Goal: Task Accomplishment & Management: Manage account settings

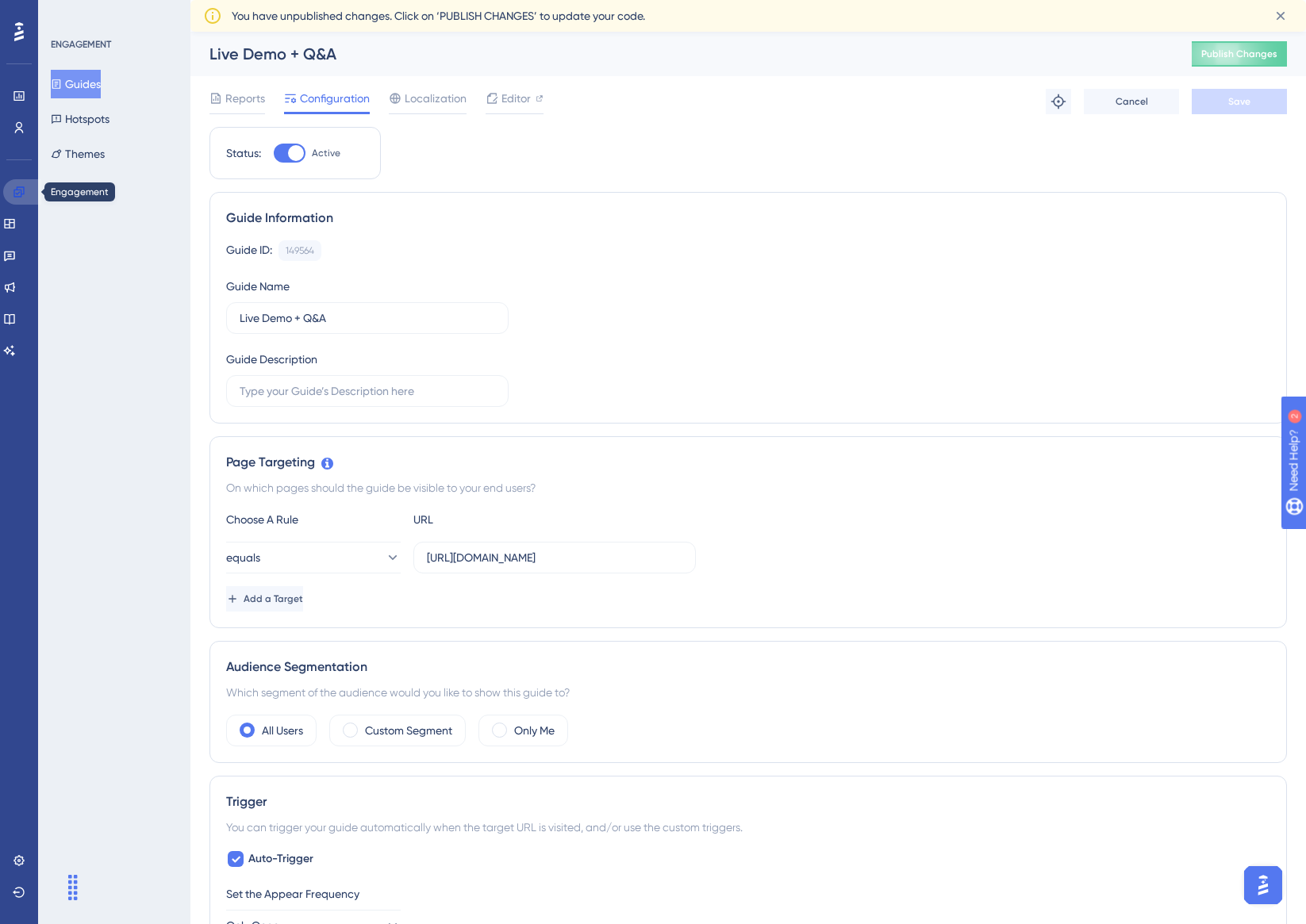
click at [22, 182] on link at bounding box center [22, 192] width 38 height 25
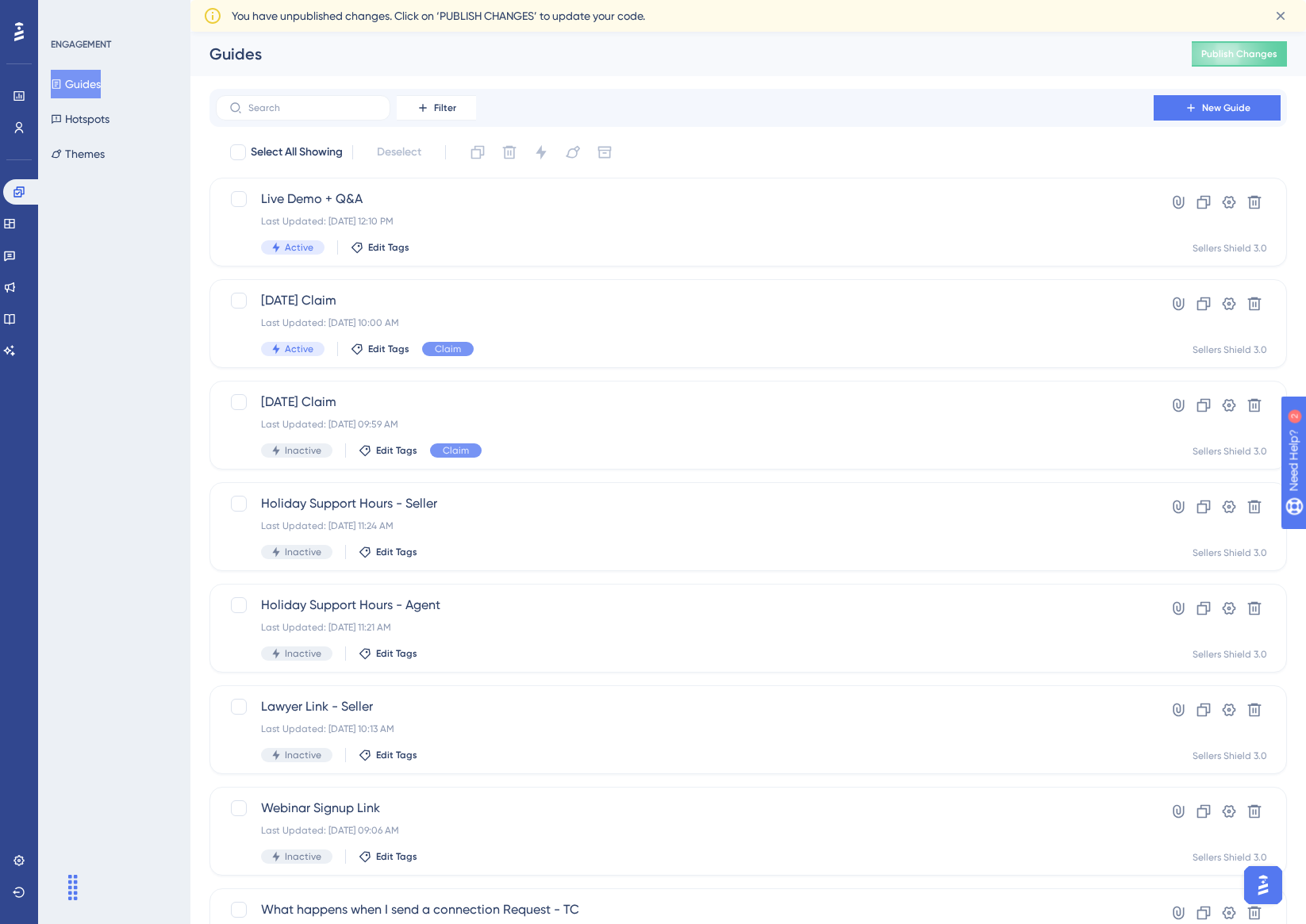
click at [89, 77] on button "Guides" at bounding box center [75, 83] width 50 height 28
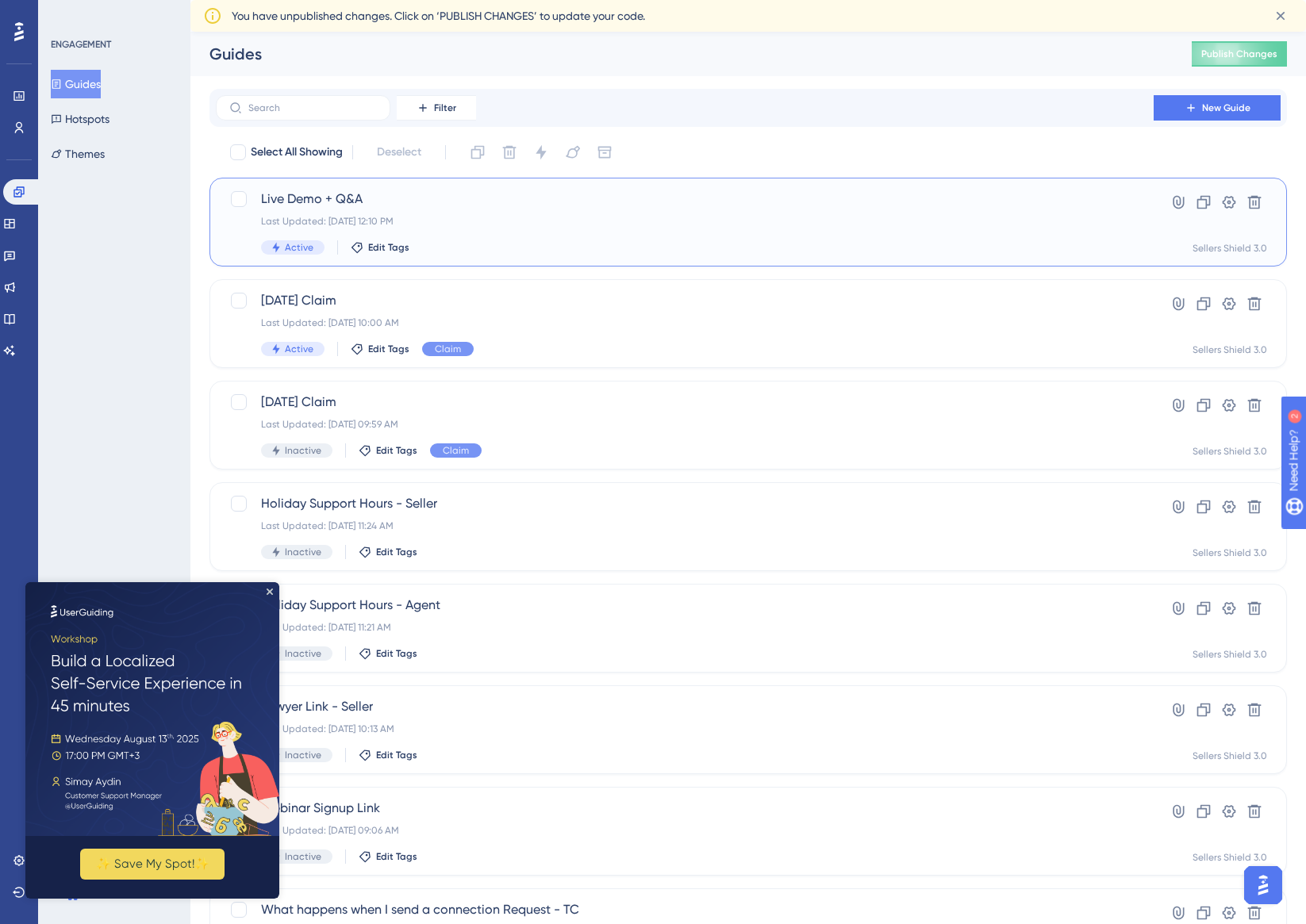
click at [464, 207] on span "Live Demo + Q&A" at bounding box center [684, 198] width 847 height 19
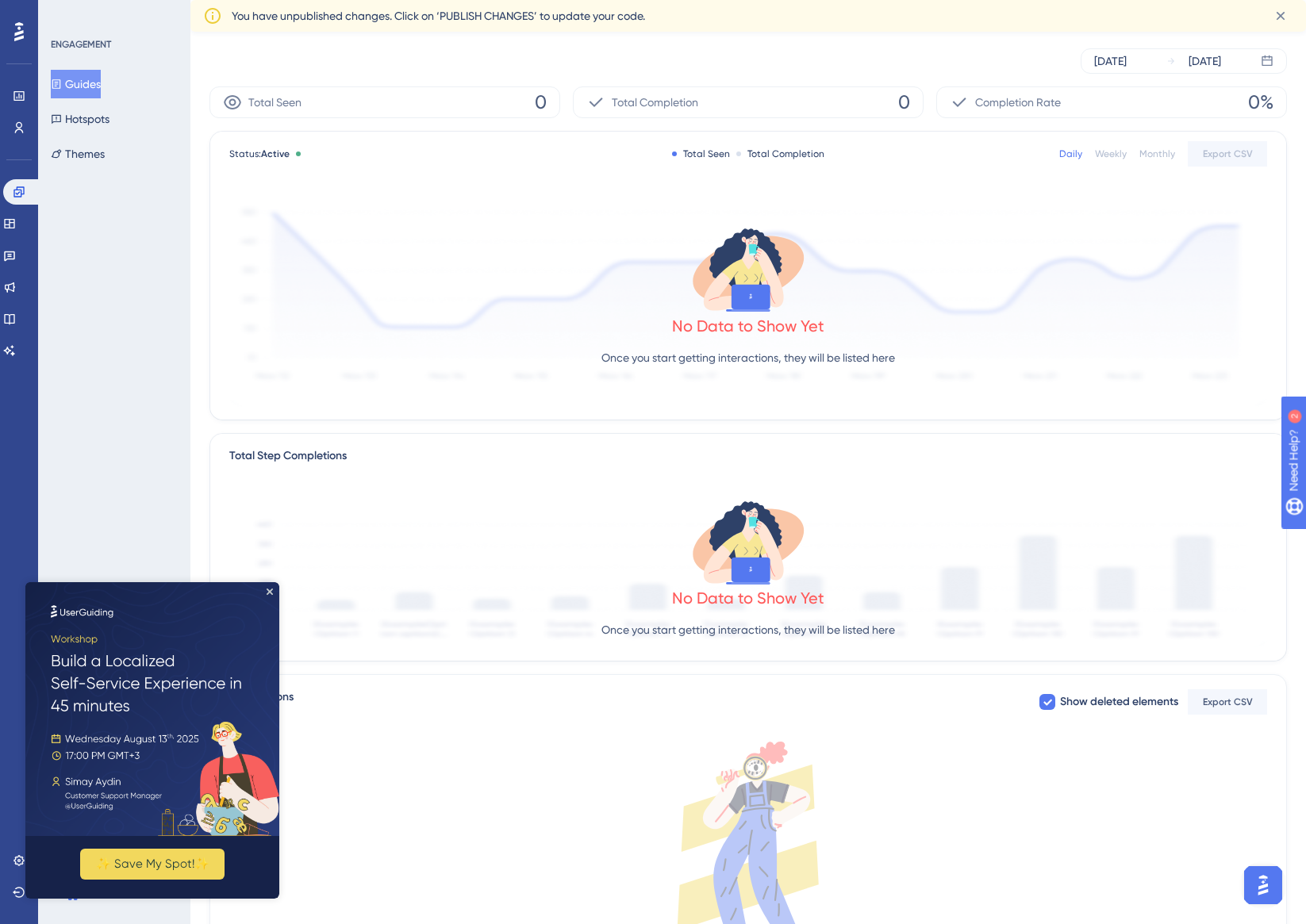
scroll to position [215, 0]
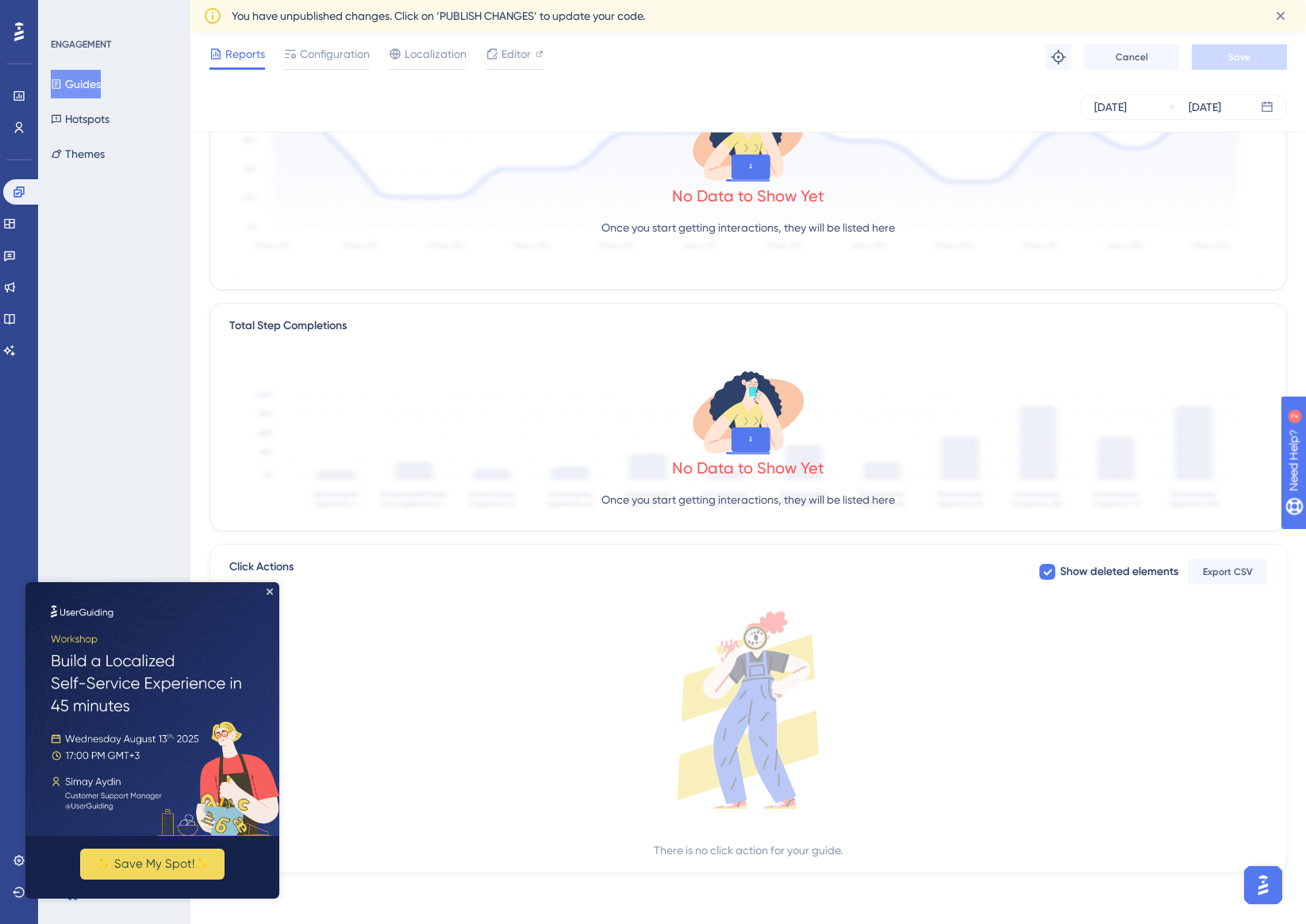
click at [266, 588] on img at bounding box center [152, 708] width 254 height 254
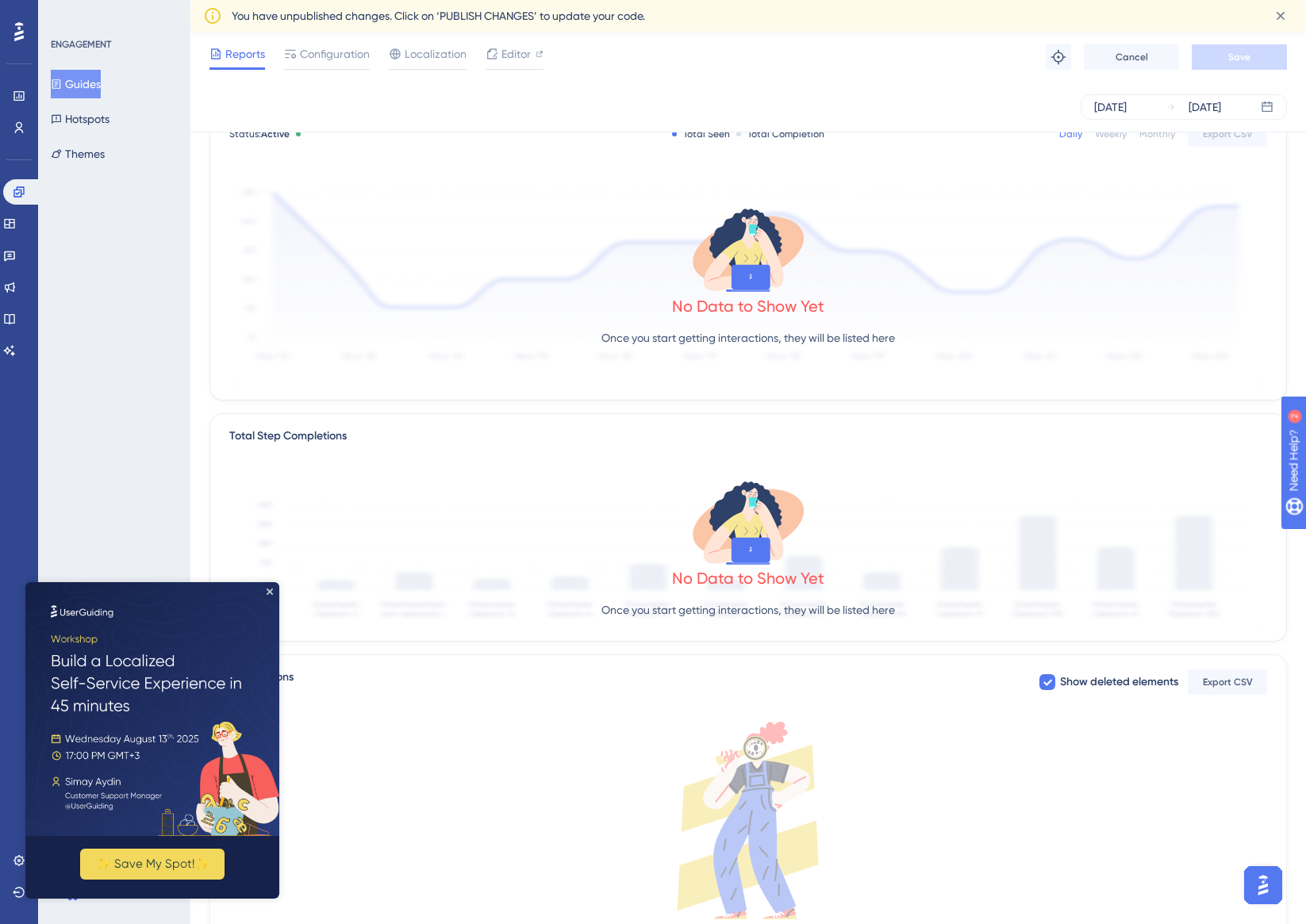
scroll to position [0, 0]
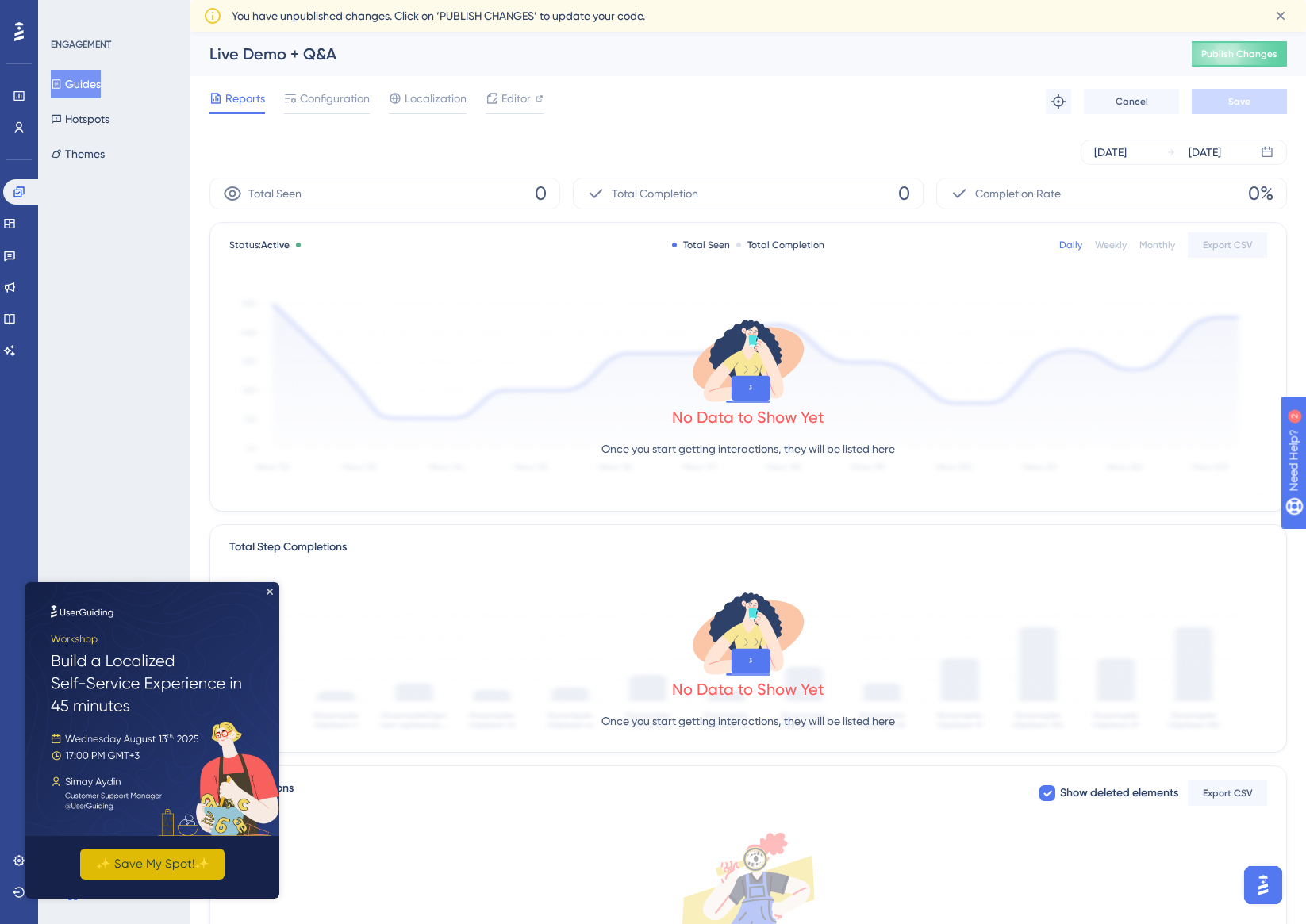
click at [173, 875] on button "✨ Save My Spot!✨" at bounding box center [152, 864] width 144 height 31
click at [270, 592] on icon "Close Preview" at bounding box center [269, 592] width 6 height 6
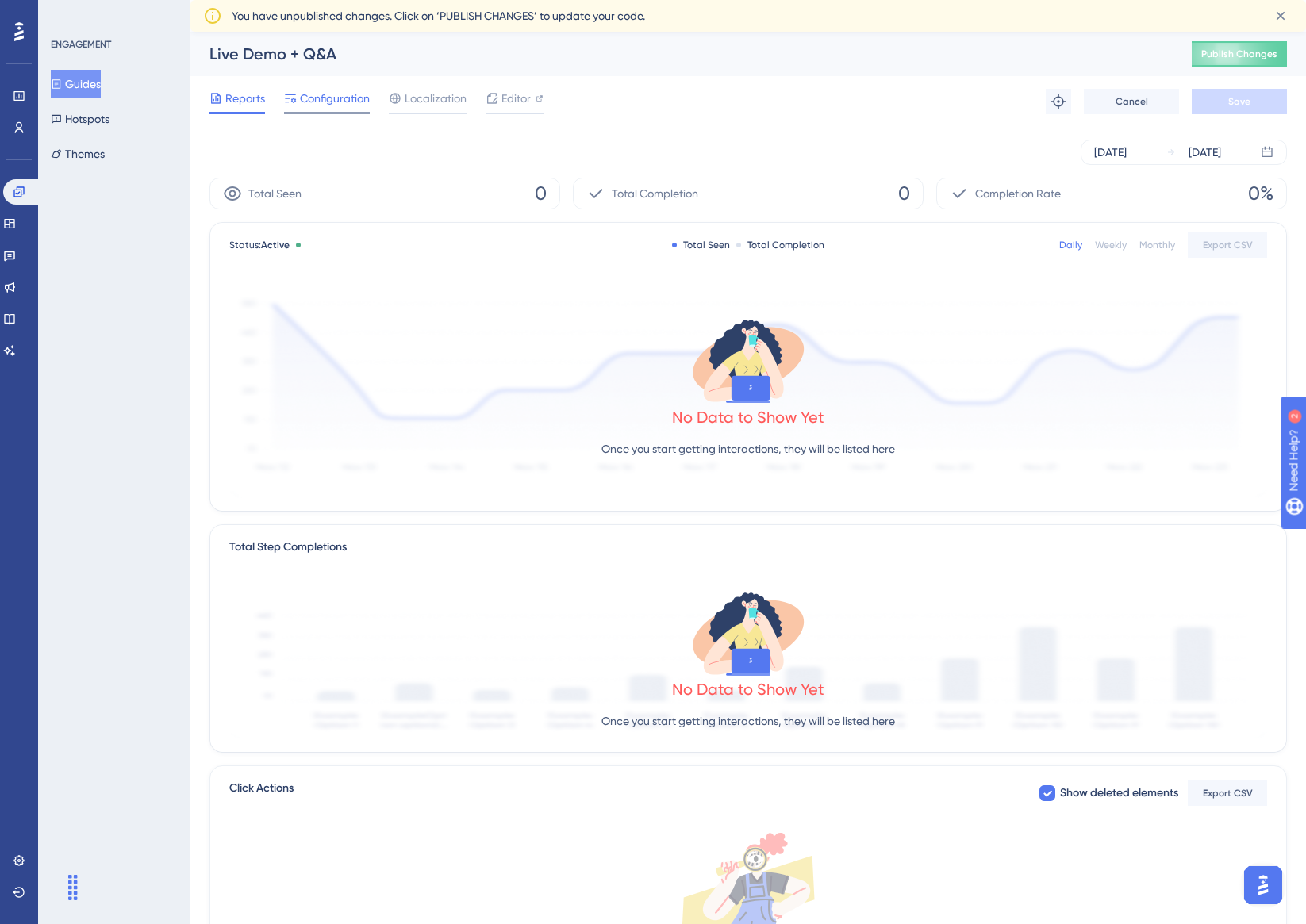
click at [345, 101] on span "Configuration" at bounding box center [334, 98] width 70 height 19
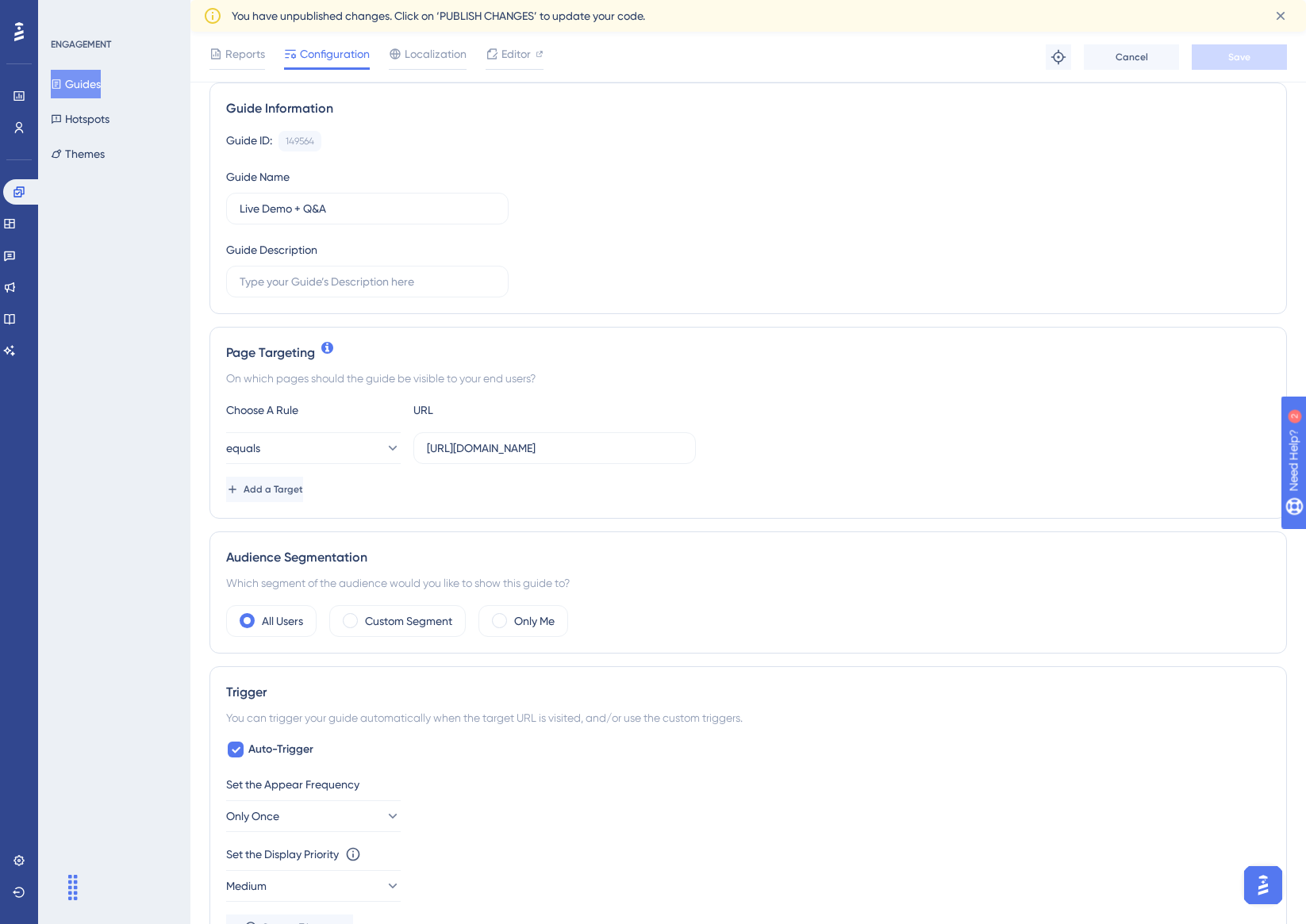
scroll to position [397, 0]
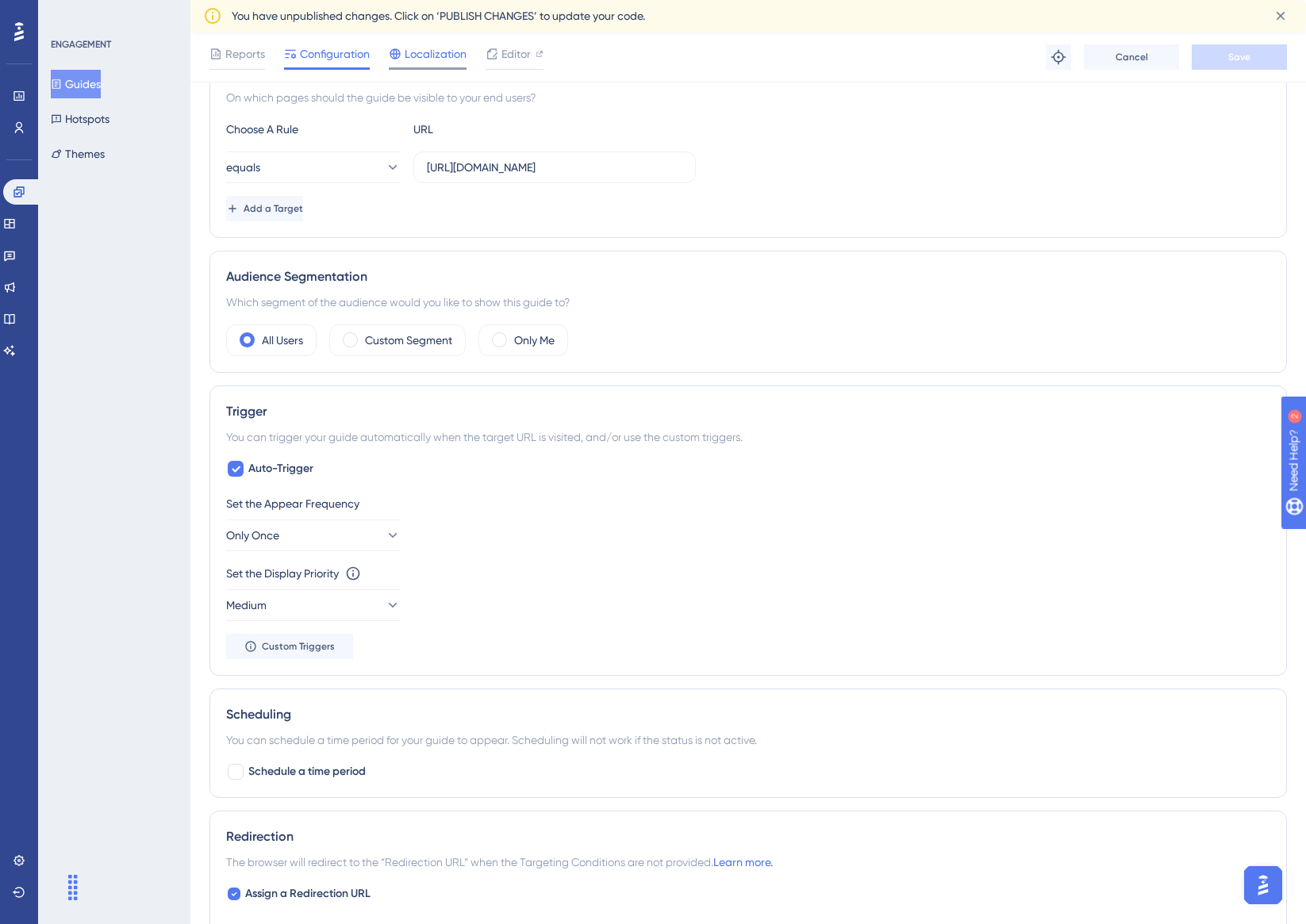
click at [456, 61] on span "Localization" at bounding box center [435, 53] width 62 height 19
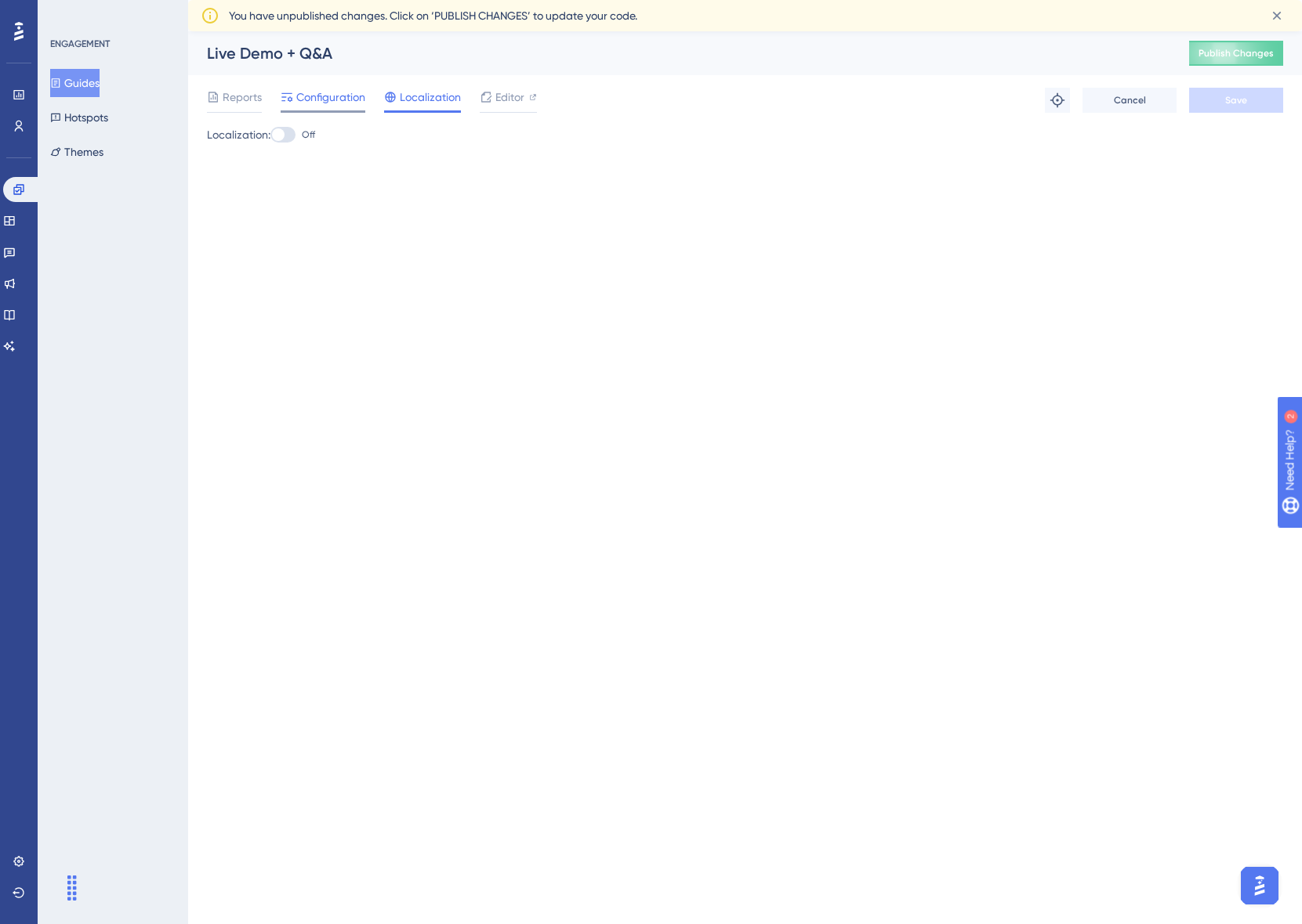
click at [357, 88] on span "Configuration" at bounding box center [330, 97] width 69 height 18
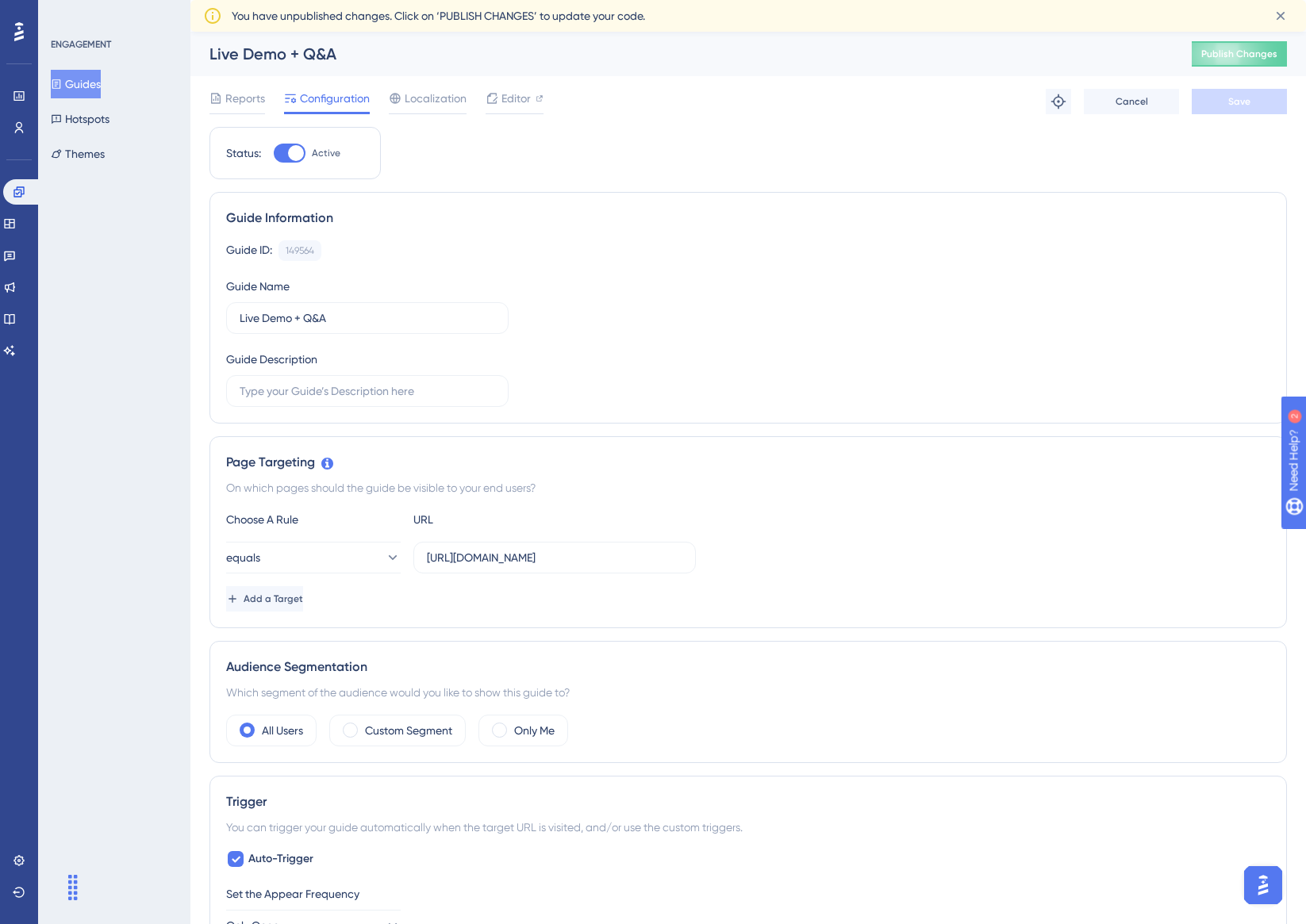
drag, startPoint x: 477, startPoint y: 558, endPoint x: 856, endPoint y: 572, distance: 379.3
click at [856, 572] on div "equals https://protect3.sellersshield.com/agent/dashboard" at bounding box center [748, 558] width 1043 height 31
click at [844, 604] on div "Add a Target" at bounding box center [748, 599] width 1043 height 25
click at [453, 103] on span "Localization" at bounding box center [435, 98] width 62 height 19
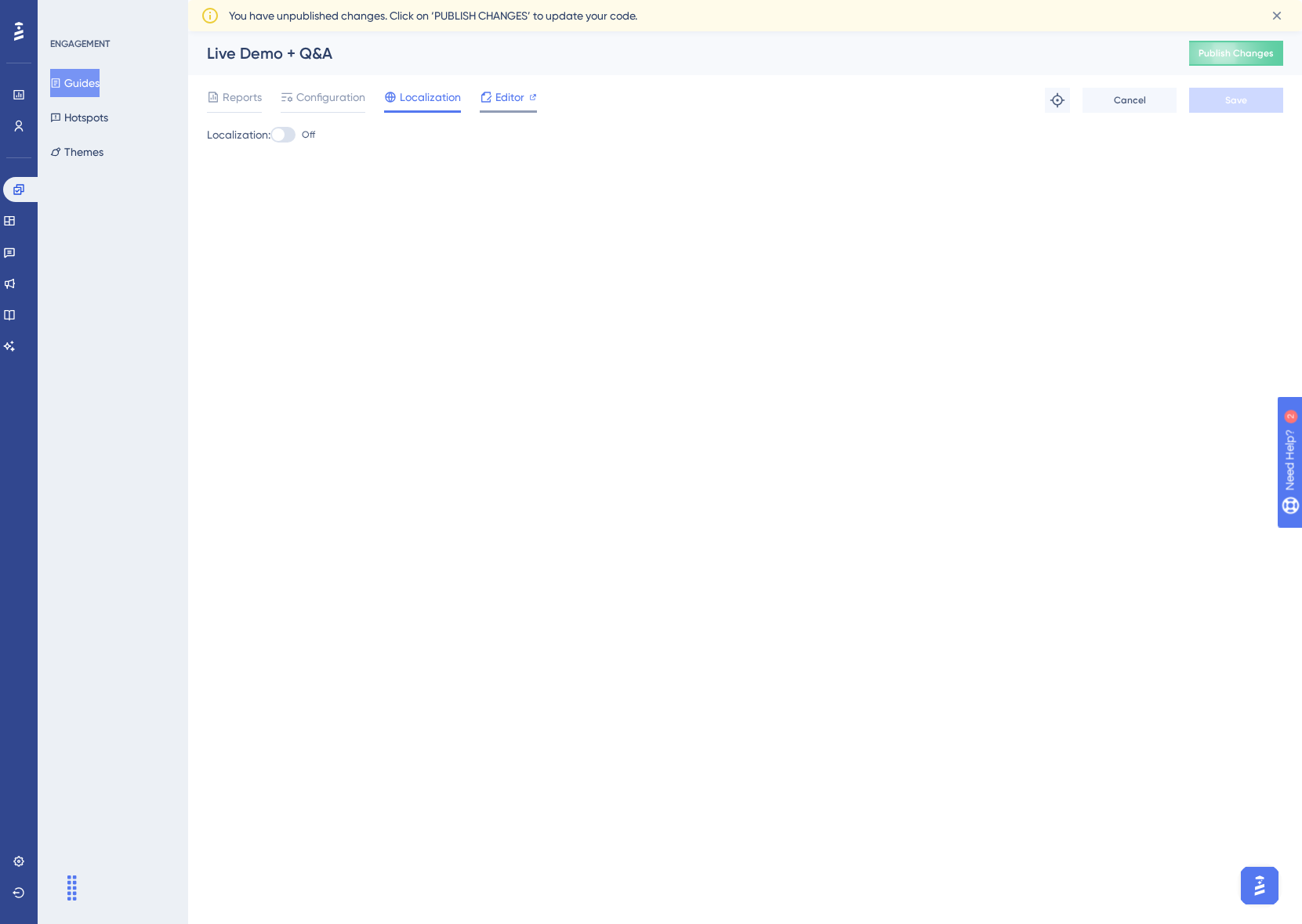
click at [491, 102] on icon at bounding box center [485, 97] width 13 height 13
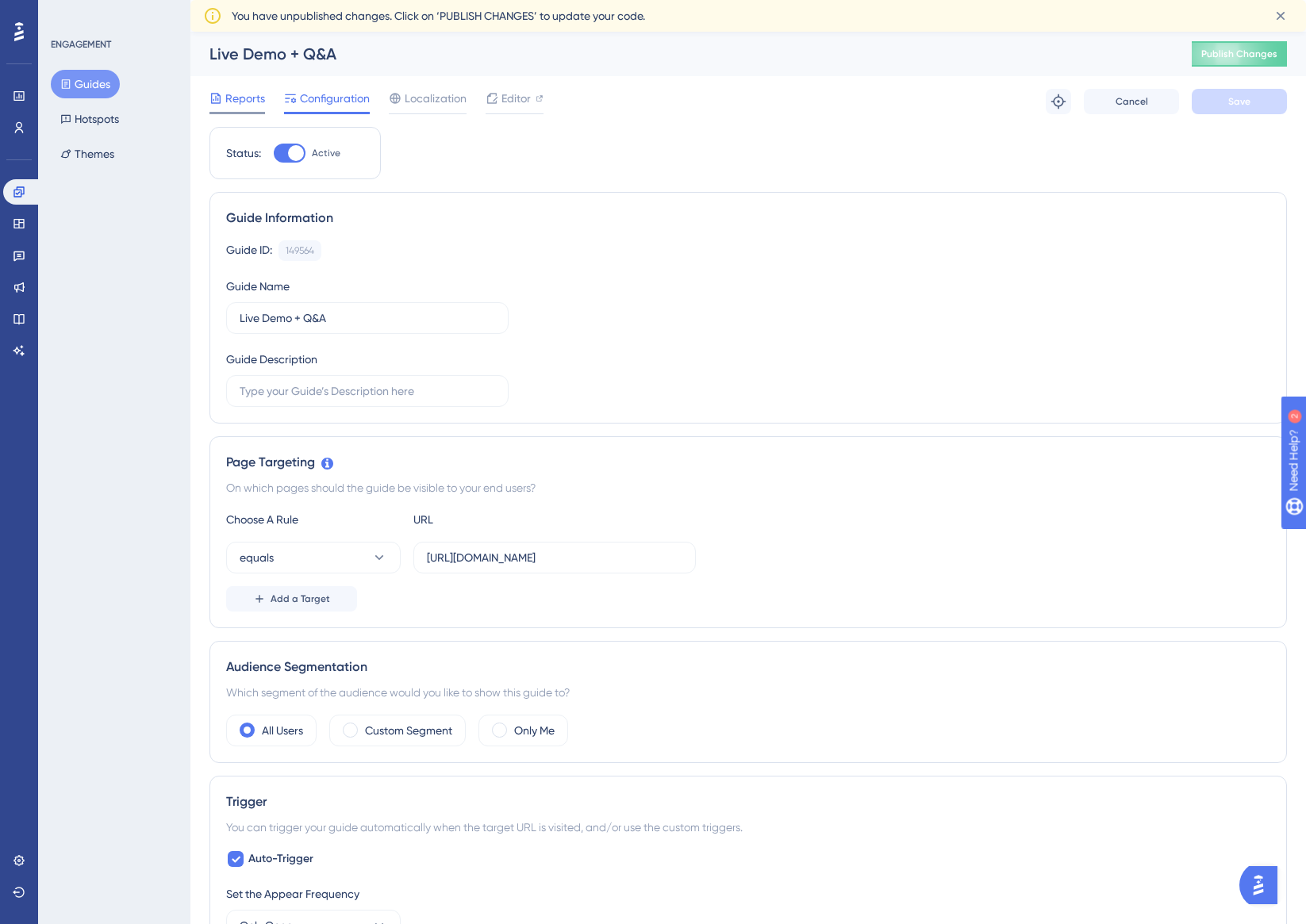
click at [231, 94] on span "Reports" at bounding box center [245, 98] width 39 height 19
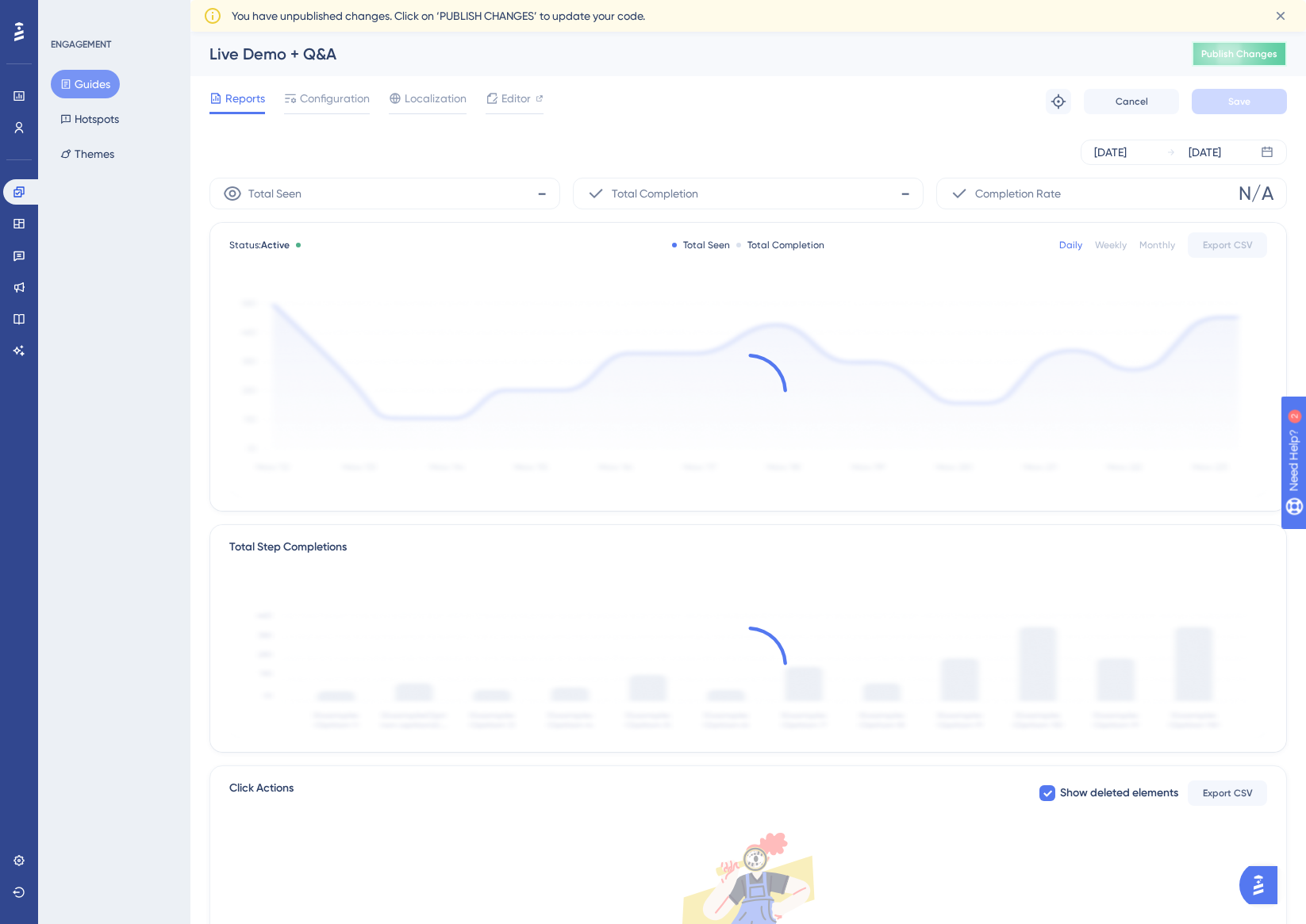
click at [1277, 58] on span "Publish Changes" at bounding box center [1239, 54] width 76 height 13
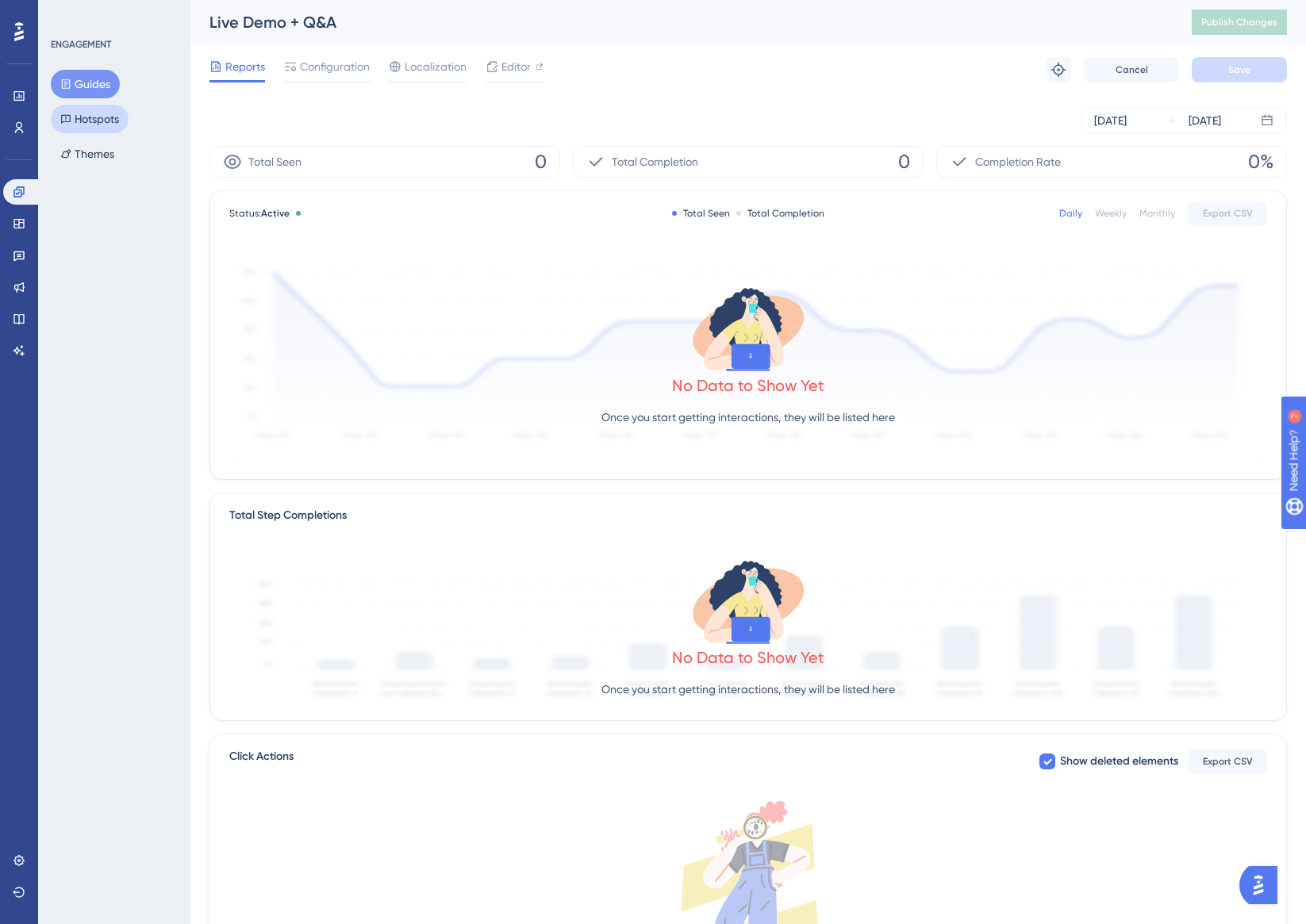
drag, startPoint x: 81, startPoint y: 115, endPoint x: 75, endPoint y: 91, distance: 24.7
click at [81, 115] on button "Hotspots" at bounding box center [89, 119] width 77 height 28
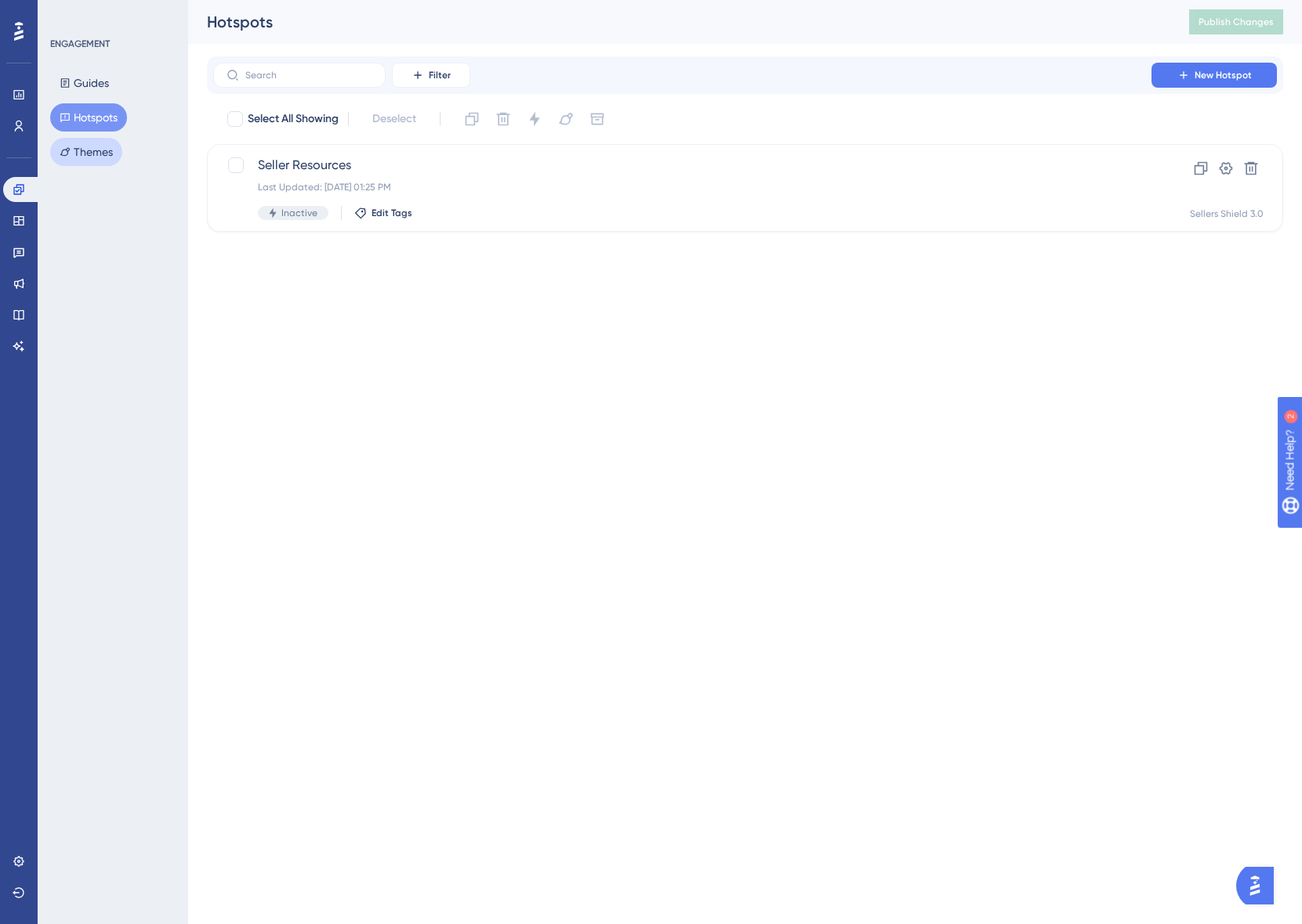
click at [70, 145] on button "Themes" at bounding box center [86, 151] width 72 height 28
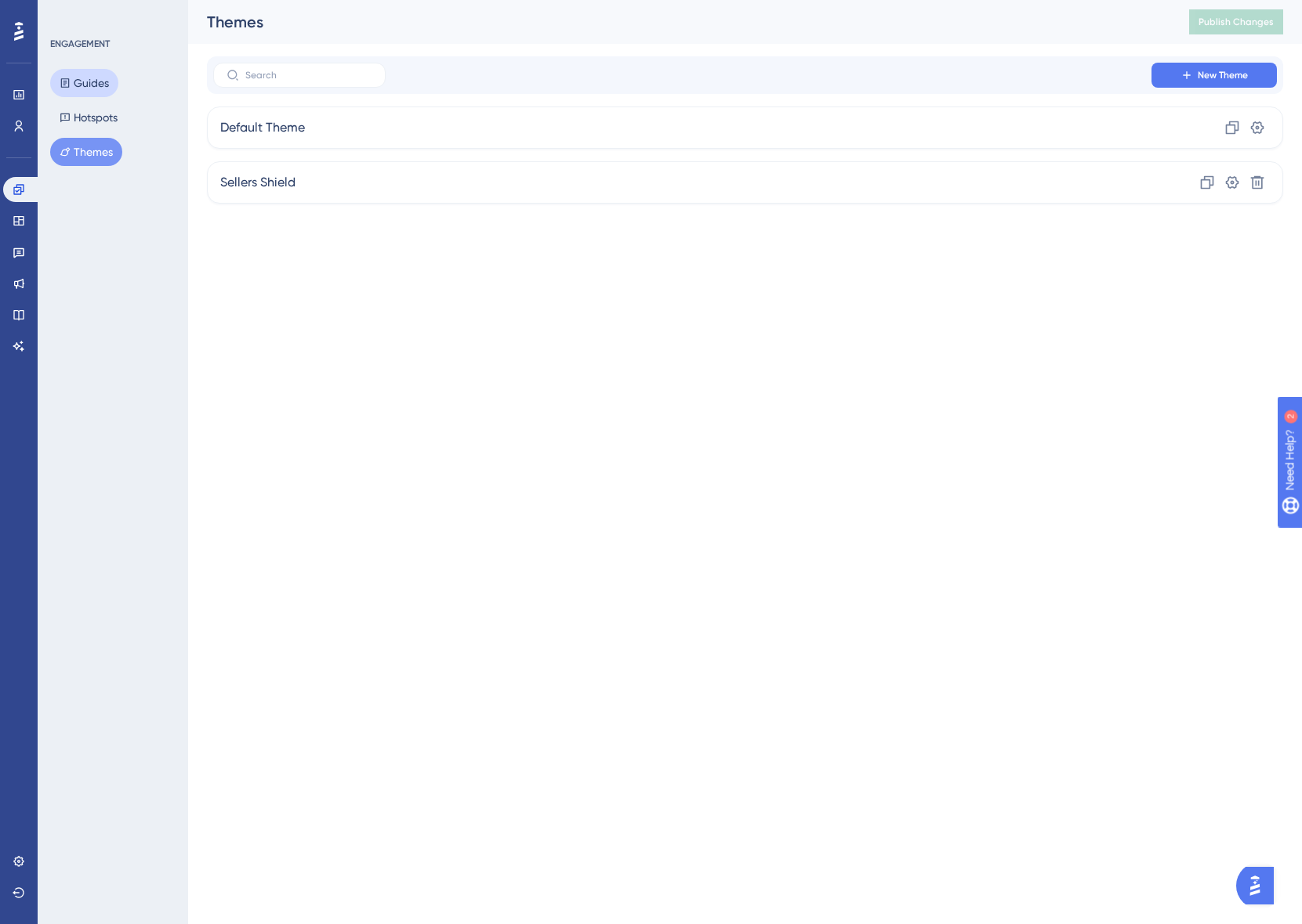
click at [105, 89] on button "Guides" at bounding box center [84, 82] width 68 height 28
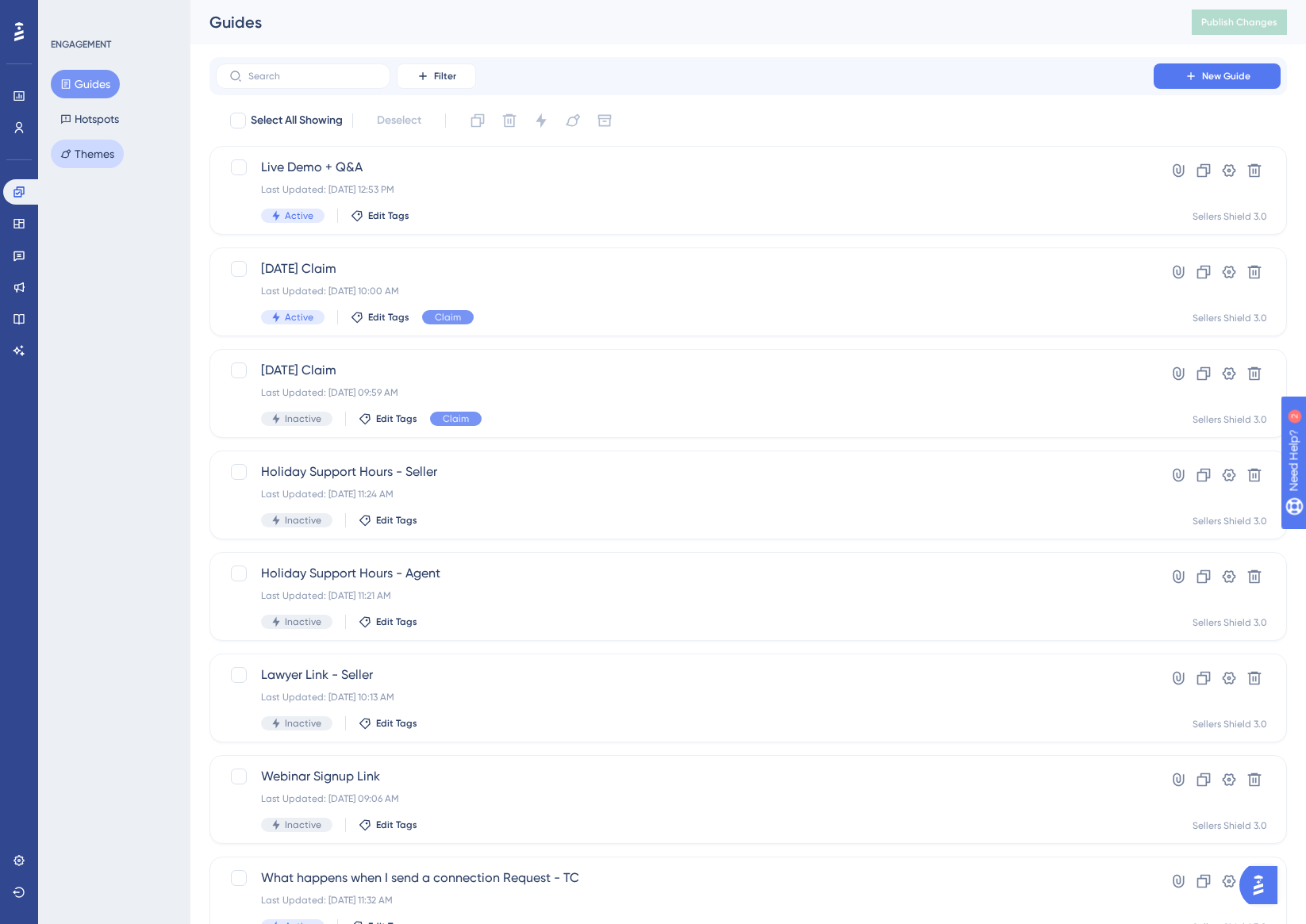
click at [93, 161] on button "Themes" at bounding box center [87, 153] width 73 height 28
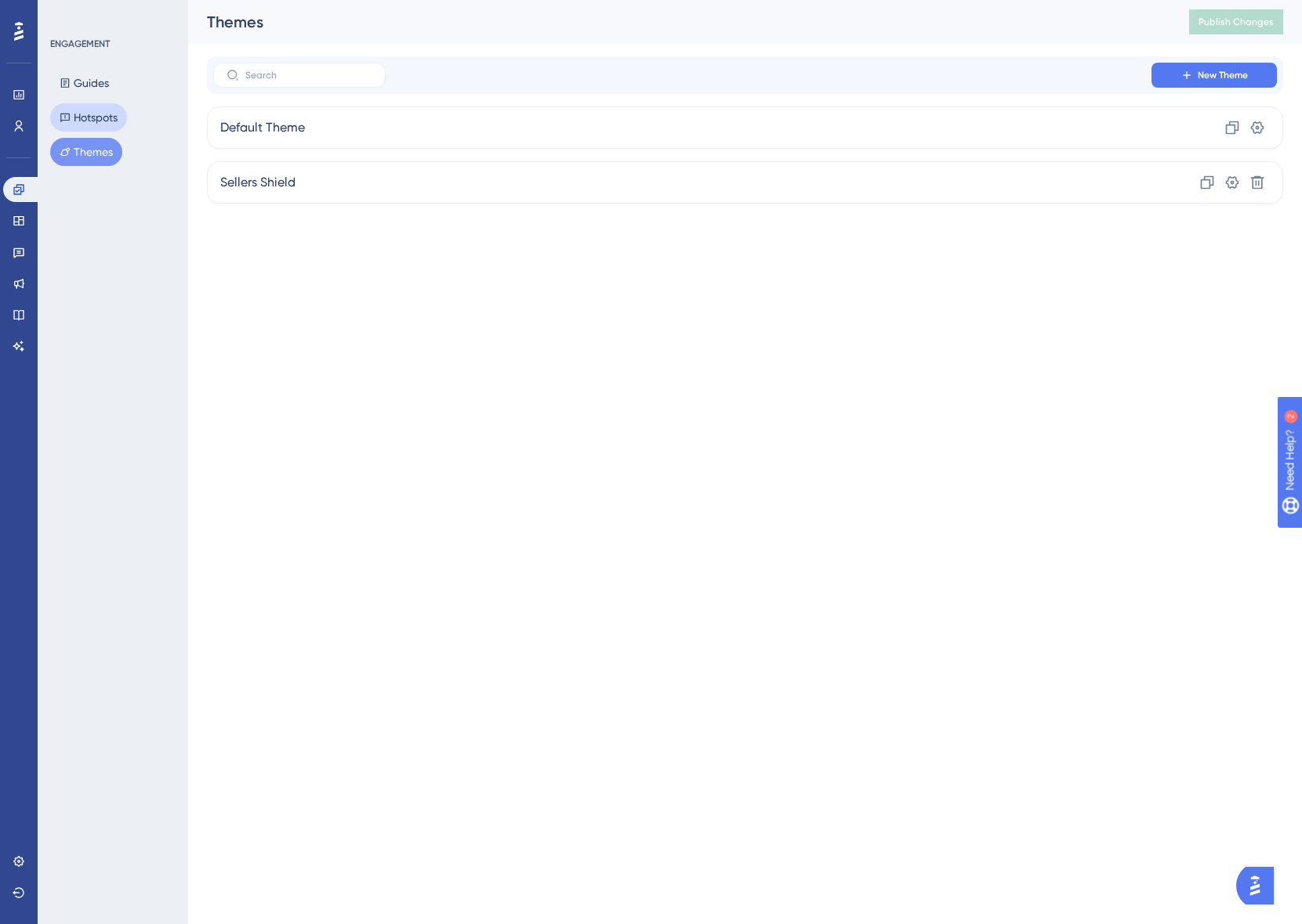
click at [113, 105] on button "Hotspots" at bounding box center [88, 117] width 76 height 28
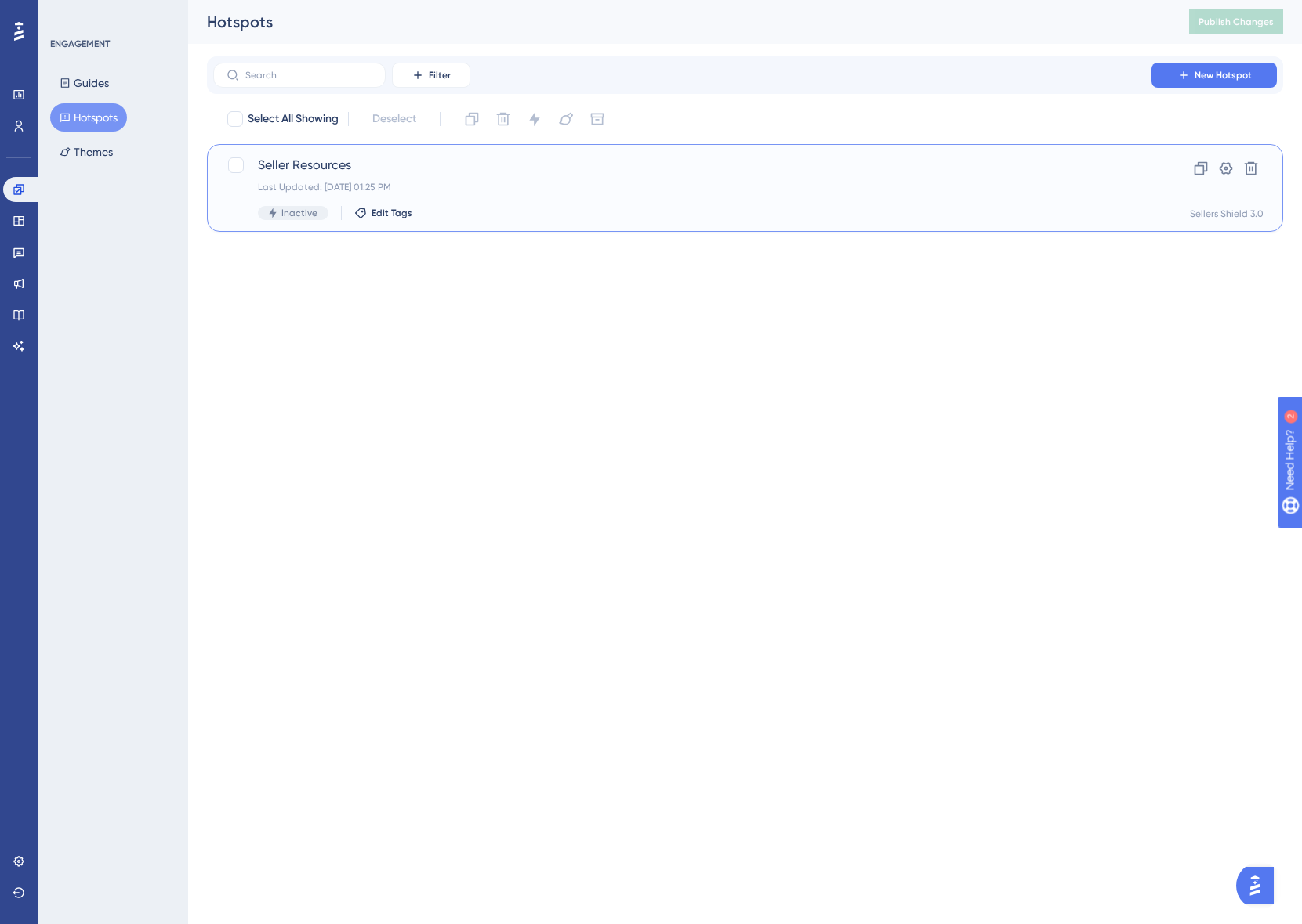
click at [481, 175] on div "Seller Resources Last Updated: [DATE] 01:25 PM Inactive Edit Tags" at bounding box center [681, 188] width 849 height 64
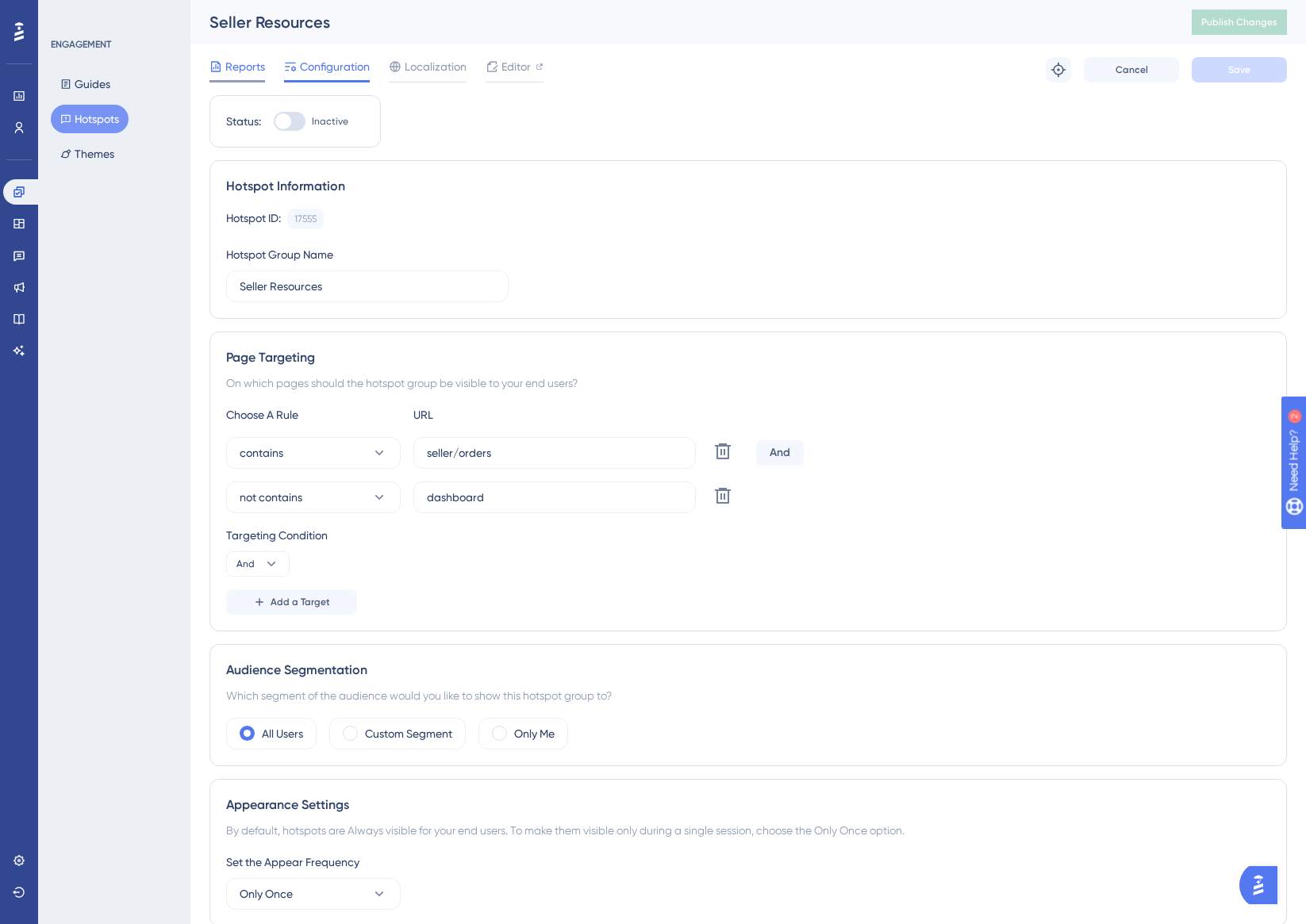
click at [213, 78] on div "Reports" at bounding box center [237, 70] width 56 height 25
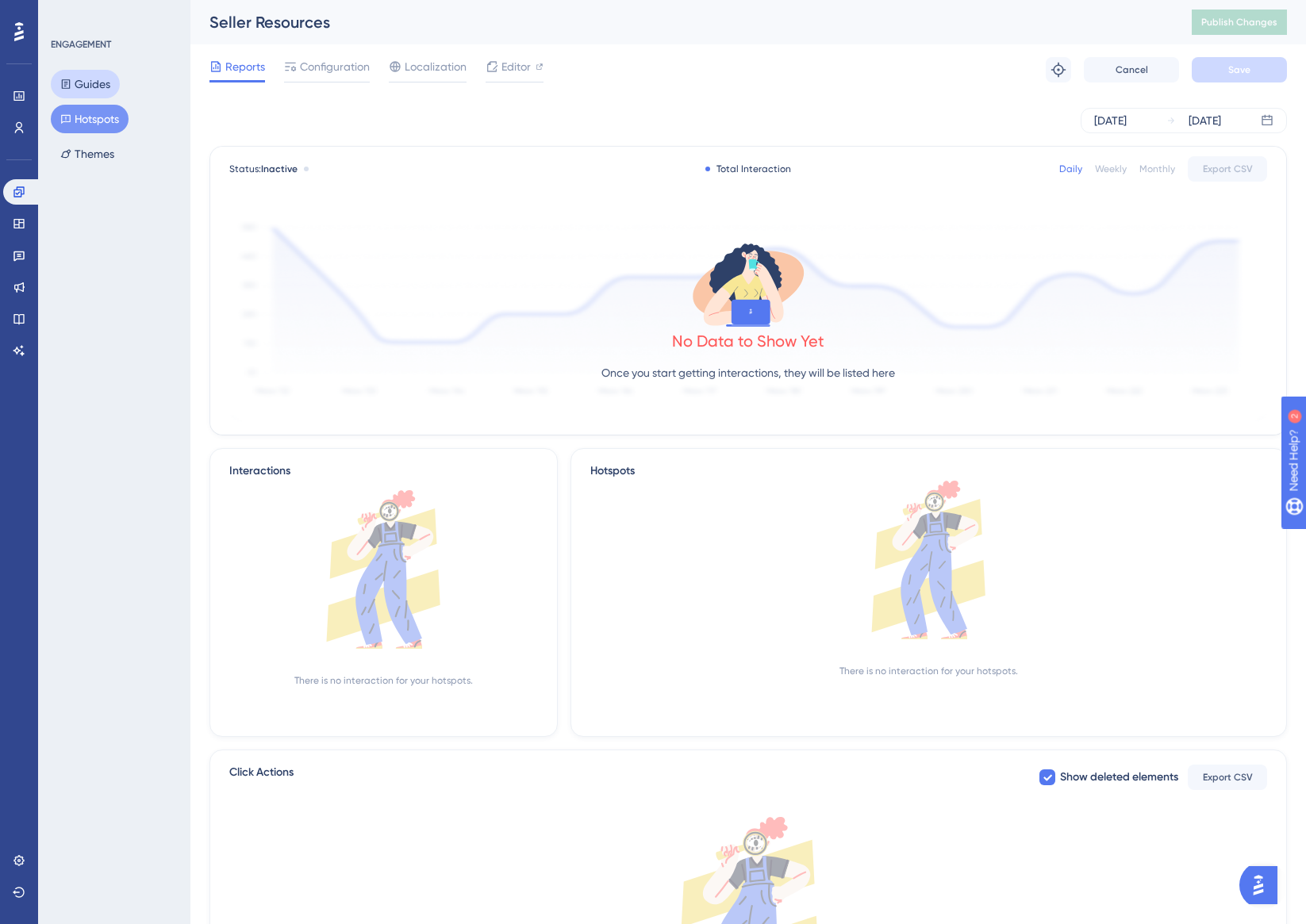
click at [97, 89] on button "Guides" at bounding box center [85, 83] width 69 height 28
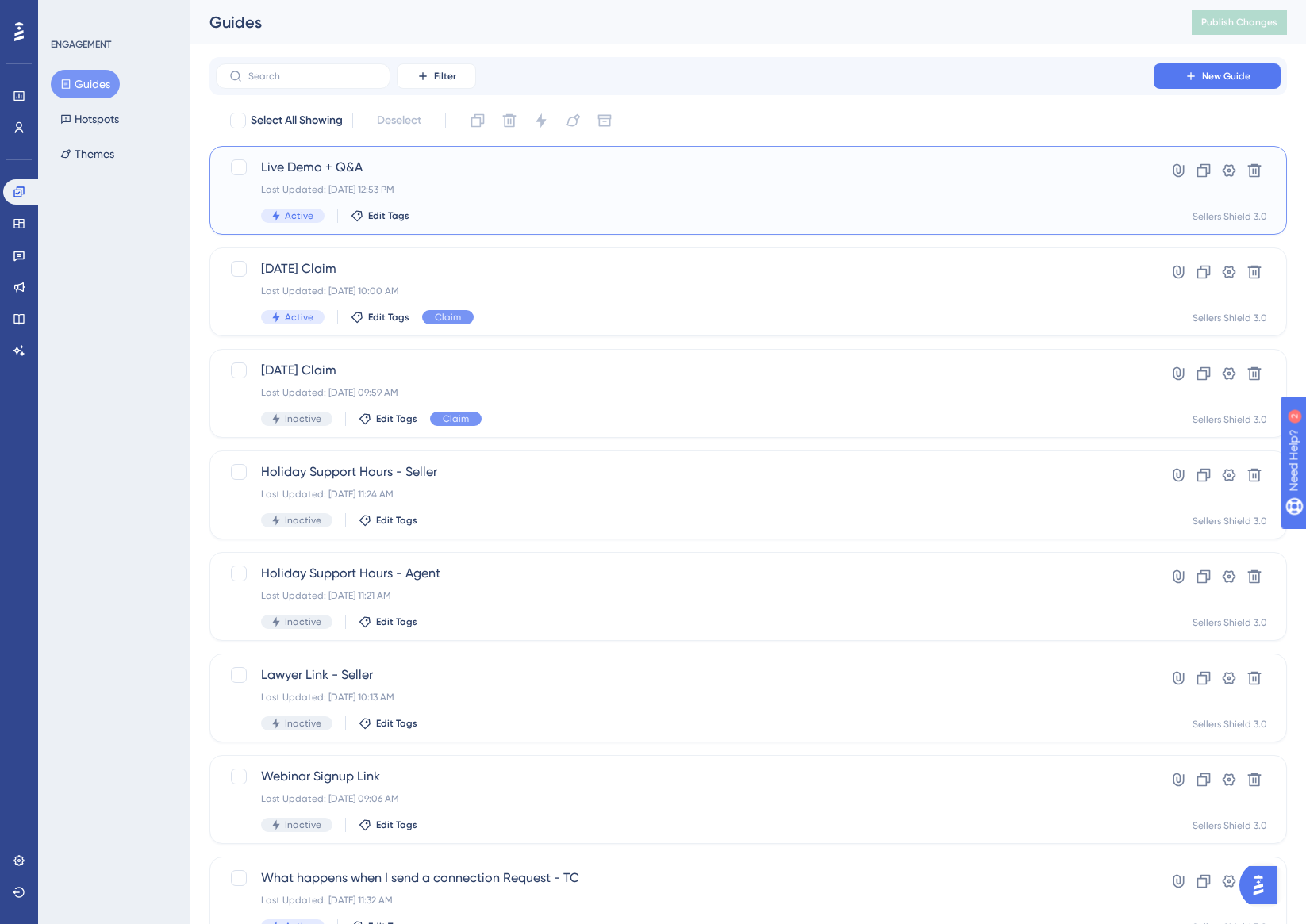
click at [606, 200] on div "Live Demo + Q&A Last Updated: [DATE] 12:53 PM Active Edit Tags" at bounding box center [684, 190] width 847 height 65
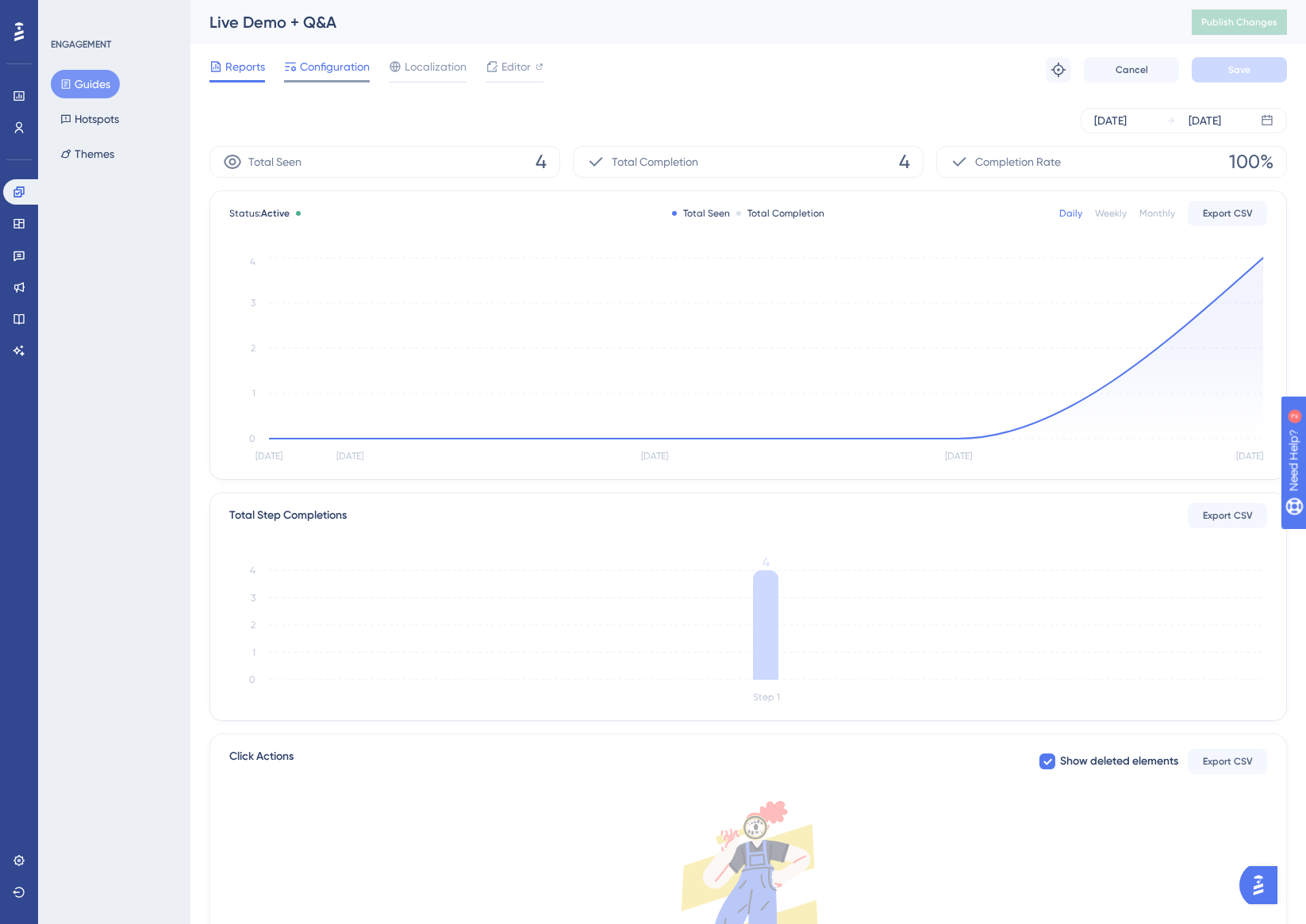
click at [327, 75] on span "Configuration" at bounding box center [334, 66] width 70 height 19
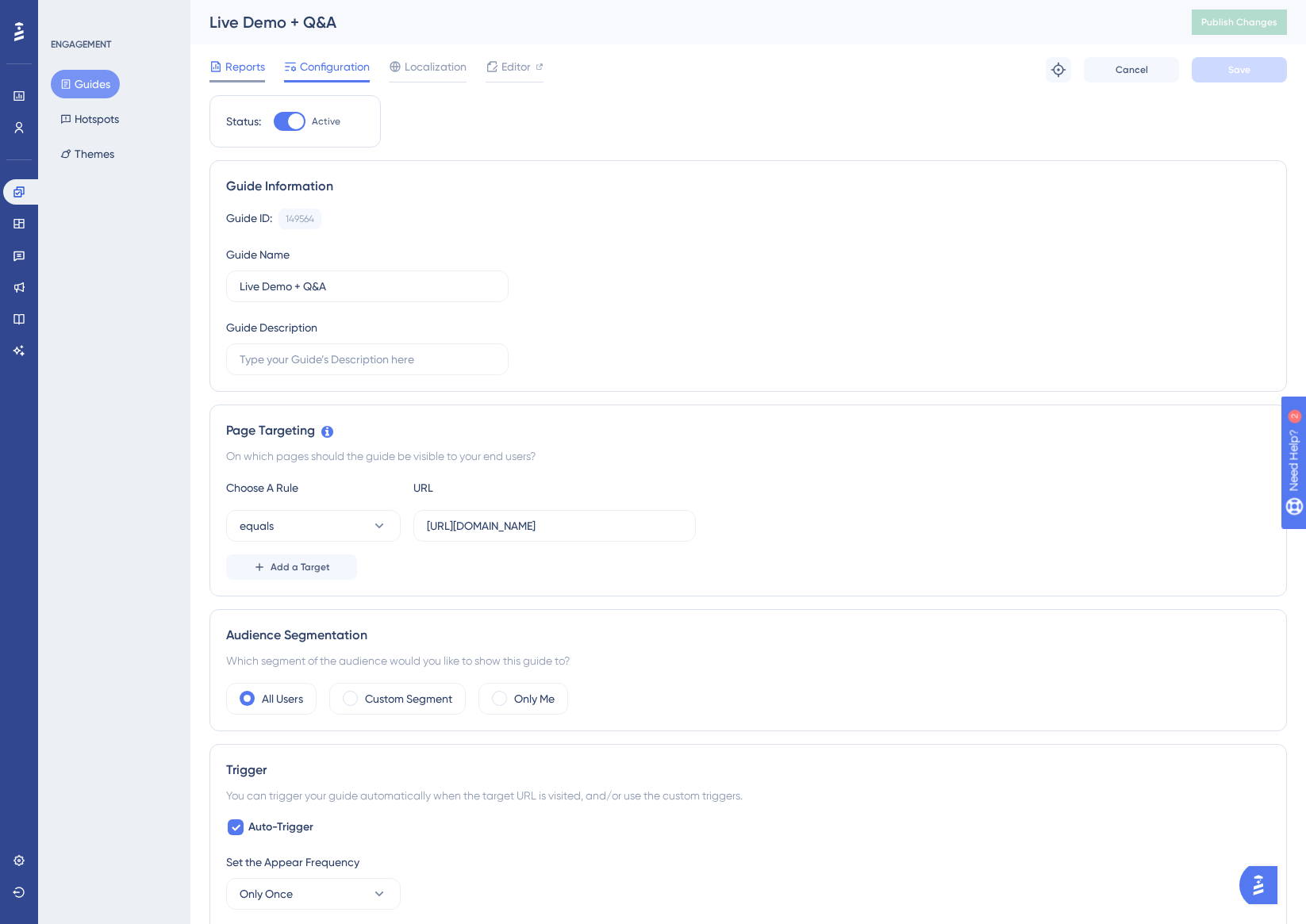
click at [256, 66] on span "Reports" at bounding box center [245, 66] width 39 height 19
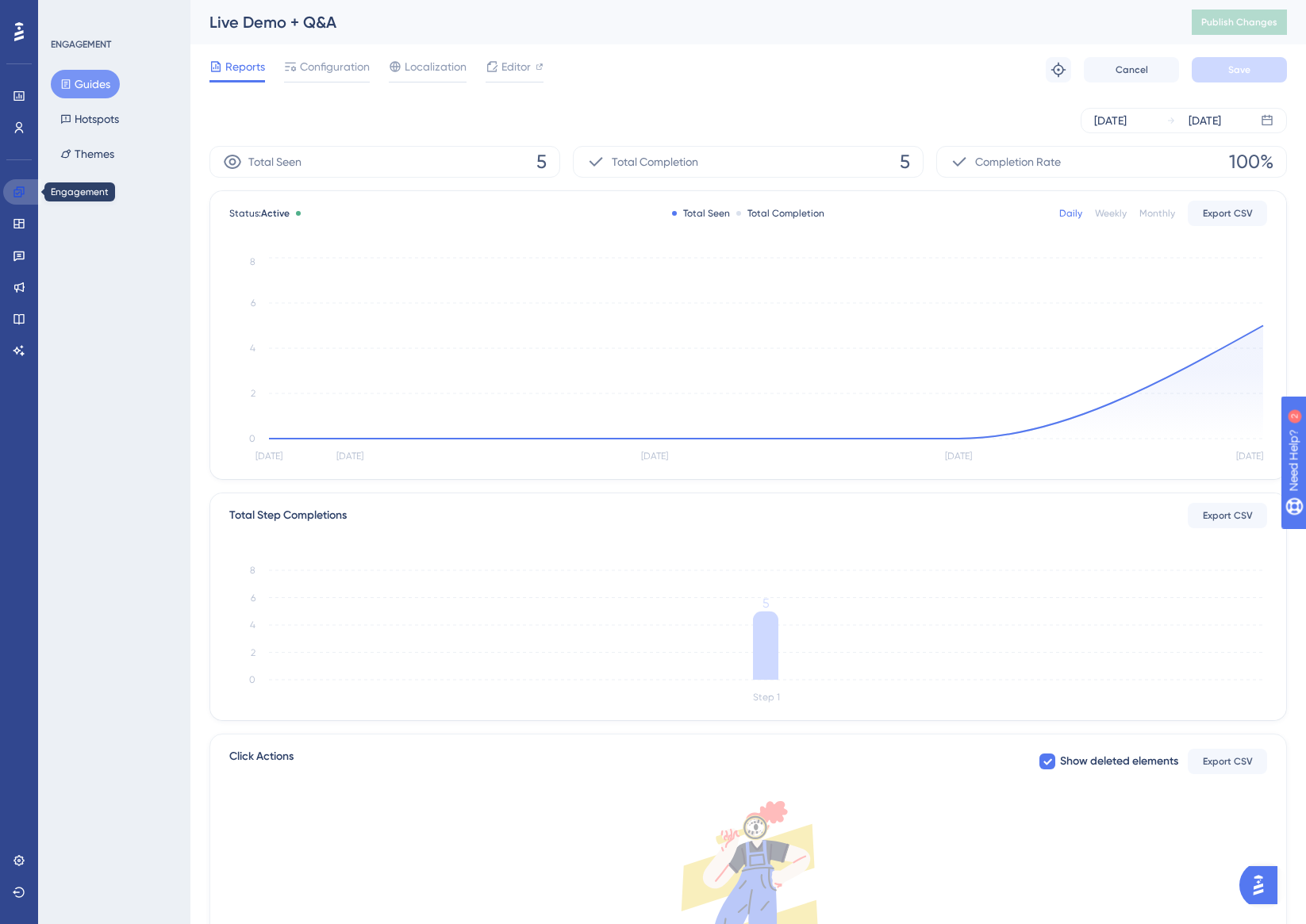
click at [14, 198] on link at bounding box center [22, 192] width 38 height 25
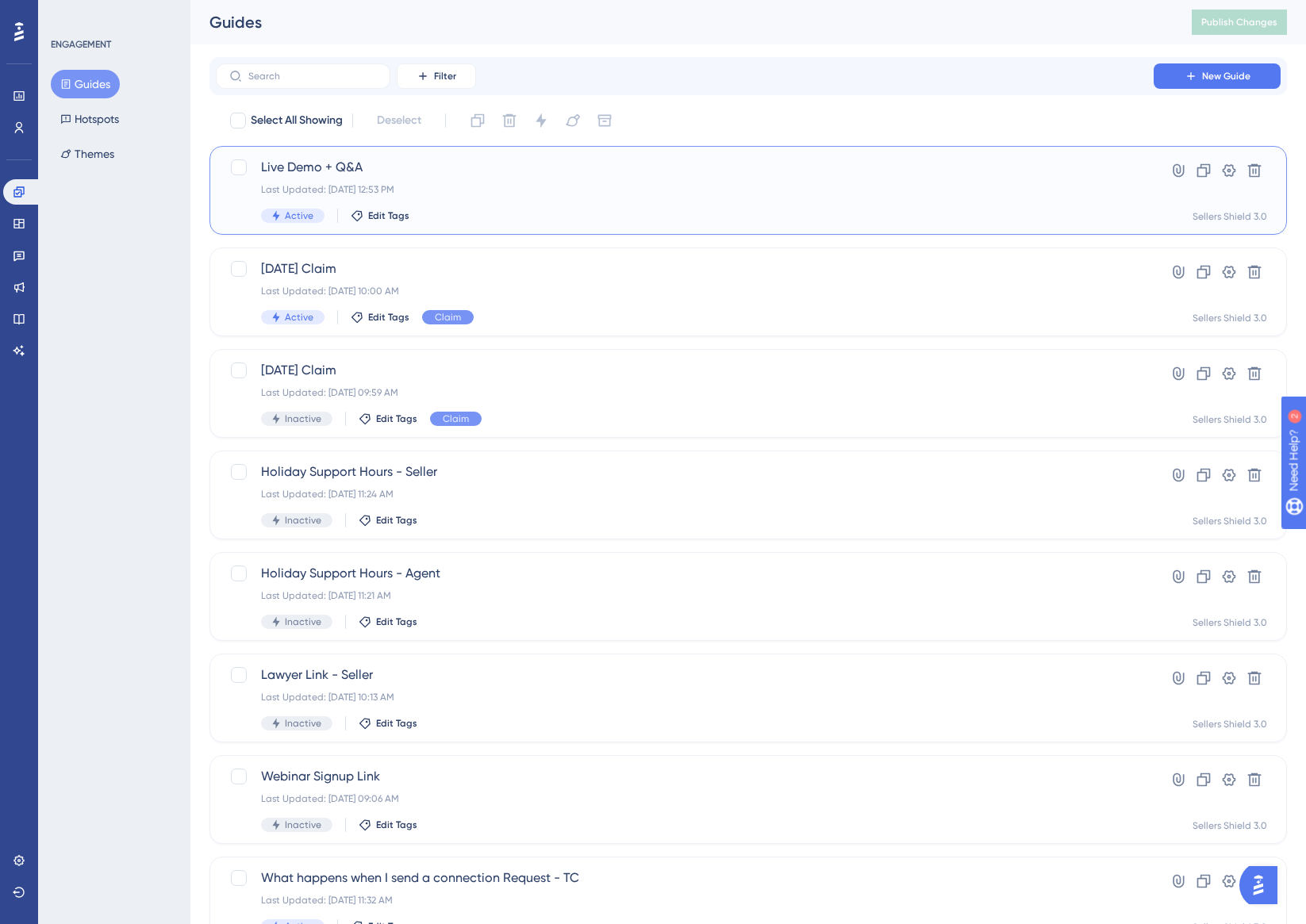
click at [564, 214] on div "Active Edit Tags" at bounding box center [684, 216] width 847 height 15
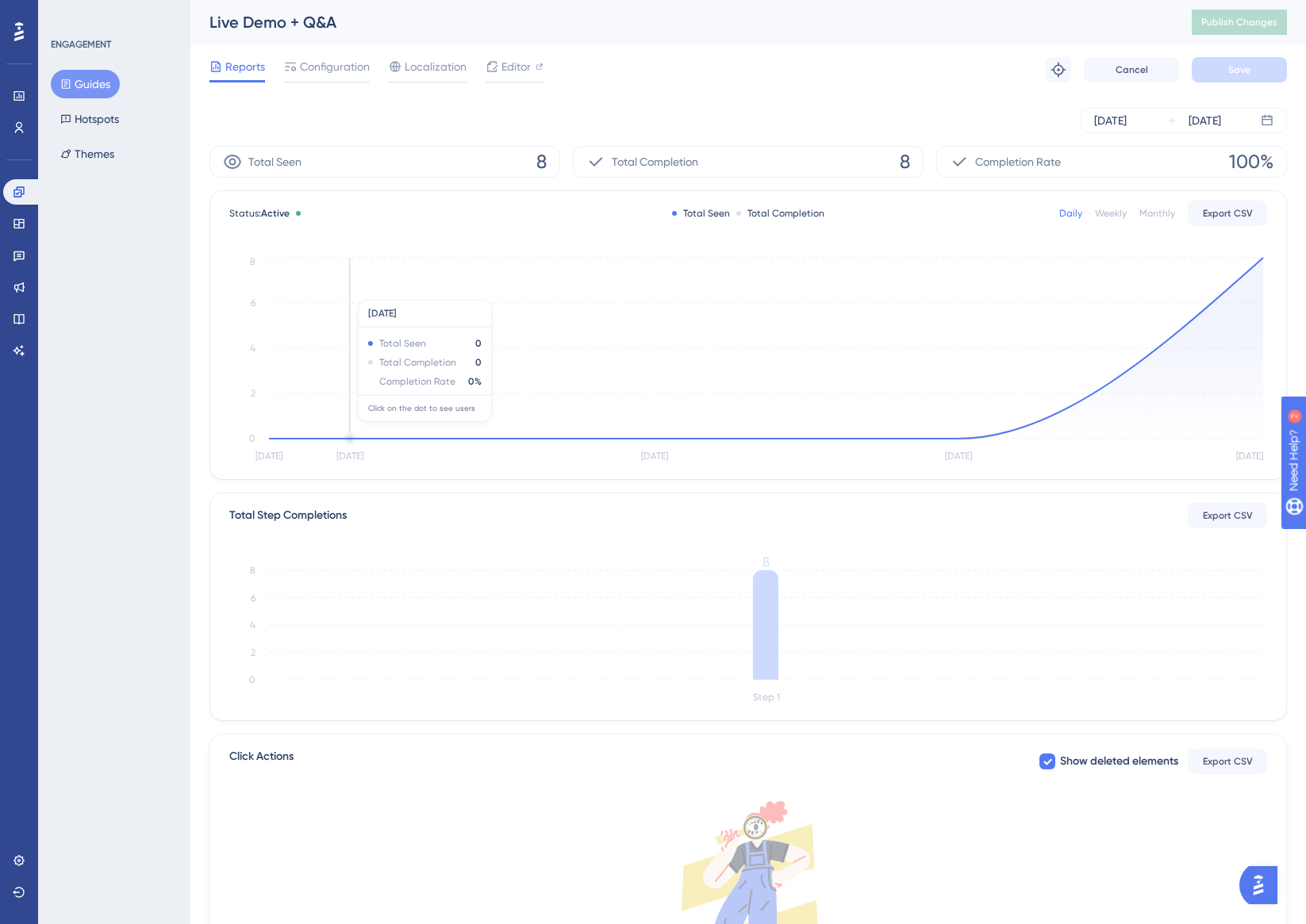
click at [370, 430] on icon "[DATE] [DATE] [DATE] Aug [DATE] 0 2 4 6 8" at bounding box center [748, 360] width 1038 height 213
